Goal: Transaction & Acquisition: Purchase product/service

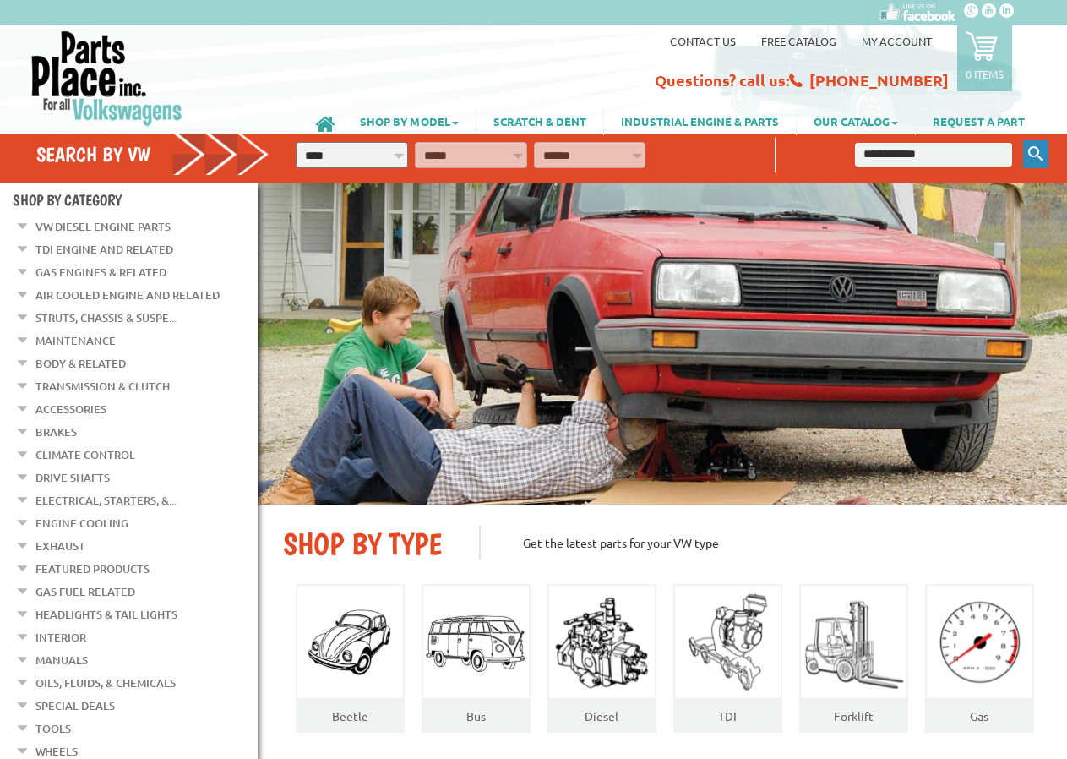
type input "**********"
click at [1030, 149] on icon "Keyword Search" at bounding box center [1035, 153] width 15 height 15
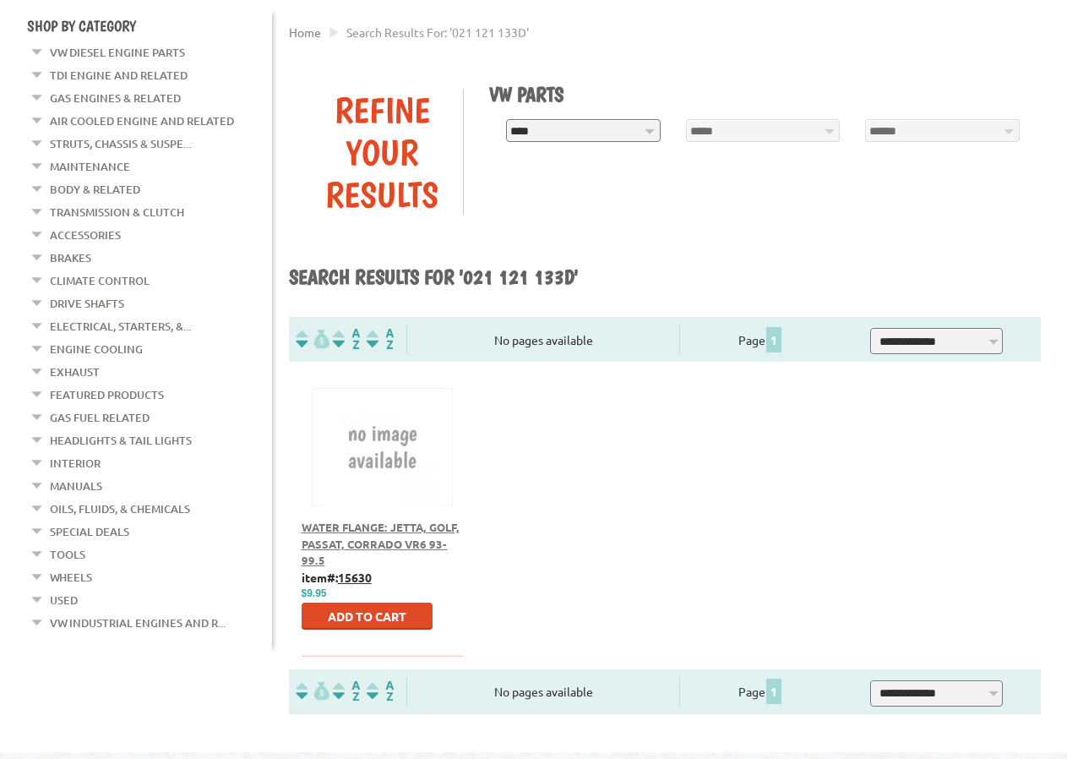
scroll to position [259, 0]
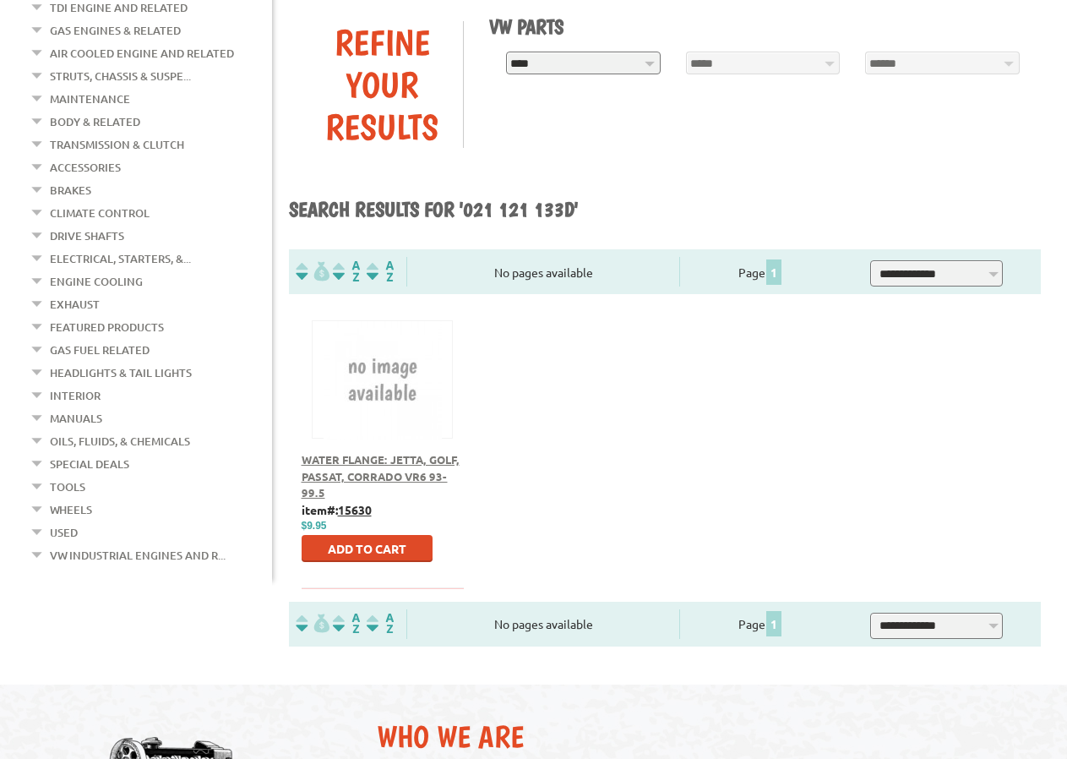
click at [382, 459] on span "Water Flange: Jetta, Golf, Passat, Corrado VR6 93-99.5" at bounding box center [381, 475] width 158 height 47
